Goal: Task Accomplishment & Management: Manage account settings

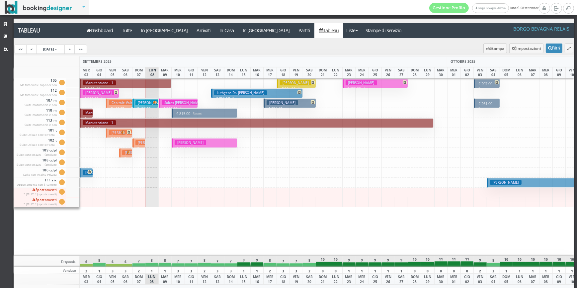
click at [149, 105] on button "PANKAU THOMAS JOHANNES WILHELM JOSEF | Escapes Secret € 436.20 2 notti 2 Adulti" at bounding box center [145, 103] width 26 height 10
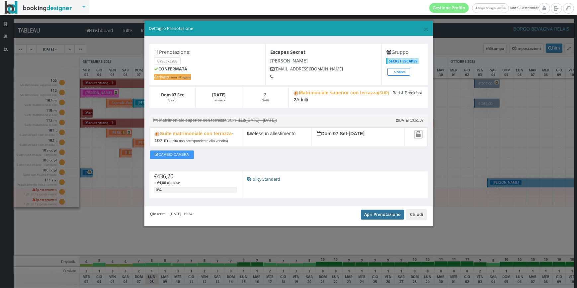
click at [393, 219] on link "Apri Prenotazione" at bounding box center [382, 214] width 43 height 10
click at [421, 220] on button "Chiudi" at bounding box center [416, 214] width 21 height 11
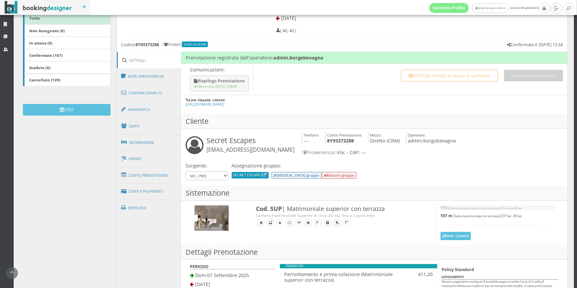
scroll to position [134, 0]
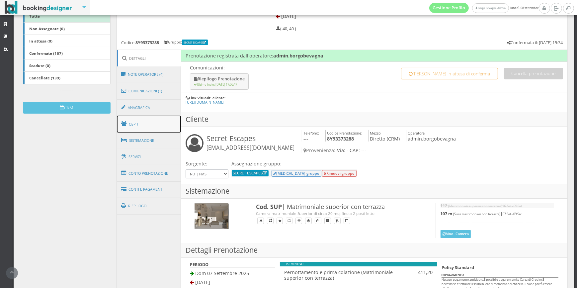
click at [162, 127] on link "Ospiti" at bounding box center [149, 123] width 64 height 17
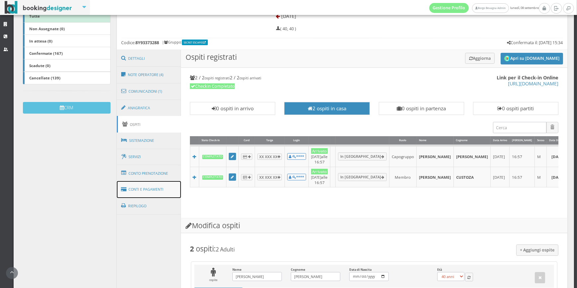
click at [167, 187] on link "Conti e Pagamenti" at bounding box center [149, 189] width 64 height 17
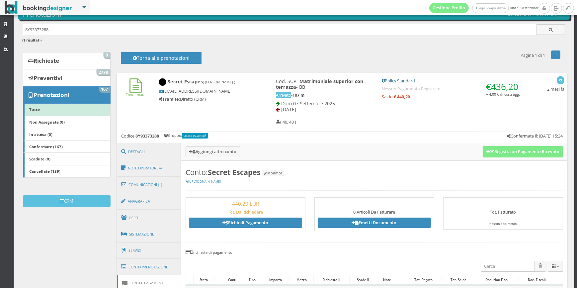
scroll to position [34, 0]
